Goal: Task Accomplishment & Management: Manage account settings

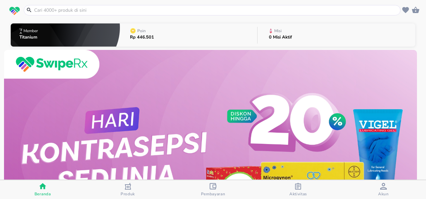
click at [284, 37] on p "0 Misi Aktif" at bounding box center [280, 37] width 23 height 4
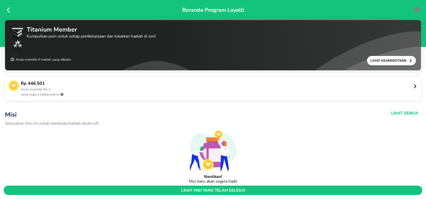
click at [391, 109] on div "[PERSON_NAME]kan misi ini untuk membuka hadiah eksklusif! Lihat Semua" at bounding box center [213, 118] width 418 height 18
click at [393, 113] on button "Lihat Semua" at bounding box center [404, 112] width 27 height 5
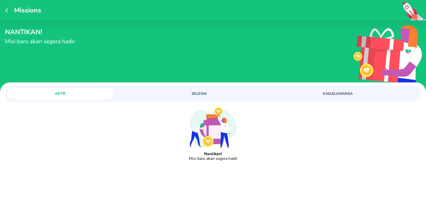
click at [201, 95] on span "SELESAI" at bounding box center [199, 93] width 98 height 5
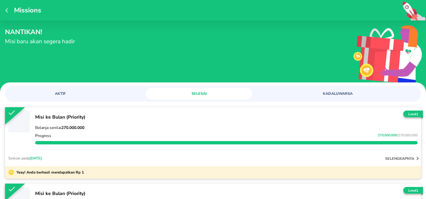
click at [336, 95] on span "KADALUWARSA" at bounding box center [337, 93] width 98 height 5
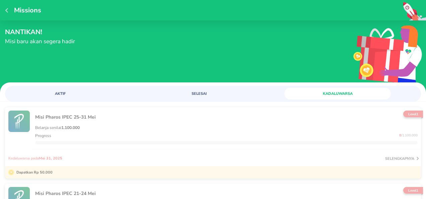
click at [188, 93] on span "SELESAI" at bounding box center [199, 93] width 98 height 5
